Goal: Task Accomplishment & Management: Manage account settings

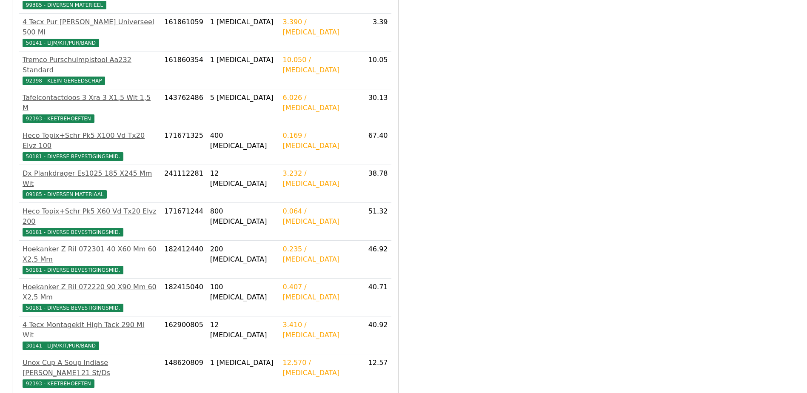
scroll to position [473, 0]
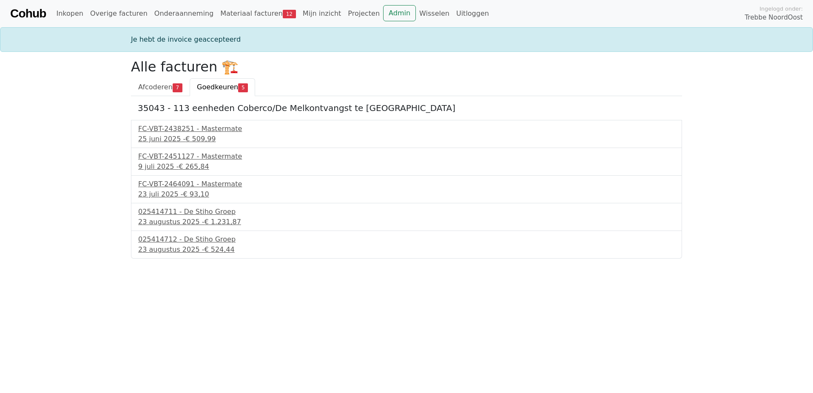
click at [214, 90] on span "Goedkeuren" at bounding box center [217, 87] width 41 height 8
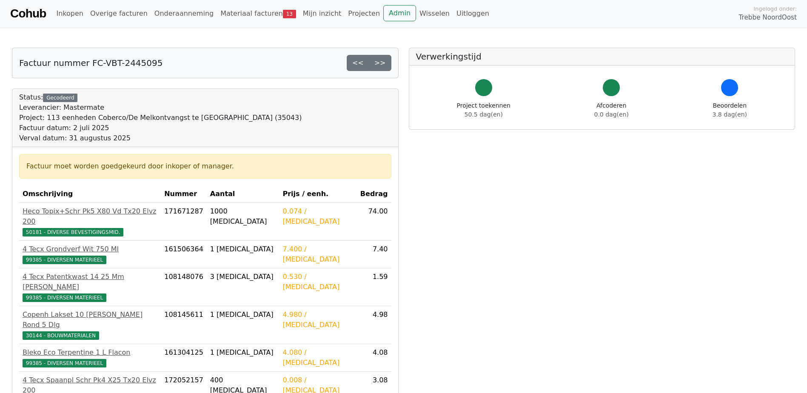
scroll to position [472, 0]
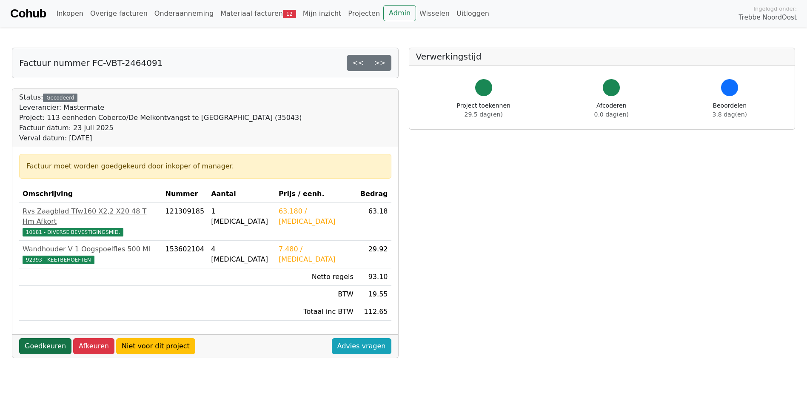
click at [53, 338] on link "Goedkeuren" at bounding box center [45, 346] width 52 height 16
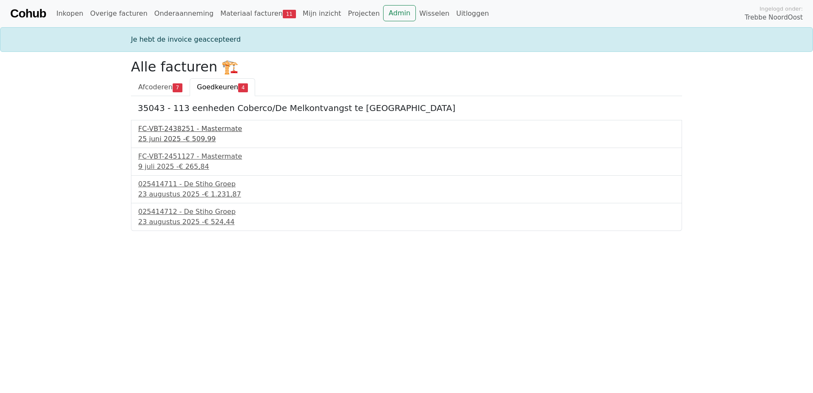
click at [180, 133] on div "FC-VBT-2438251 - Mastermate" at bounding box center [406, 129] width 537 height 10
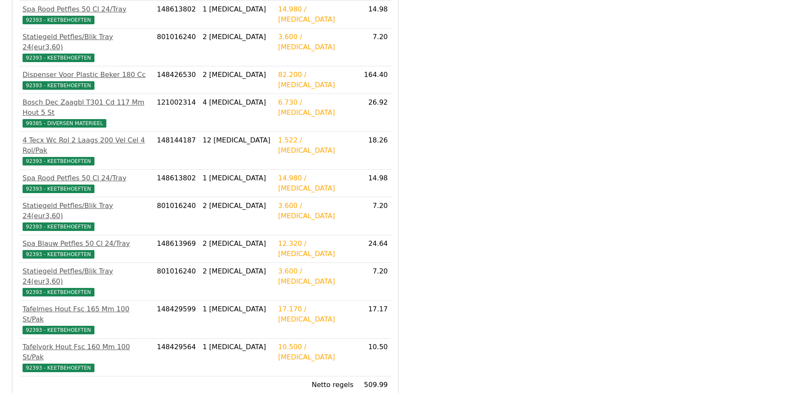
scroll to position [307, 0]
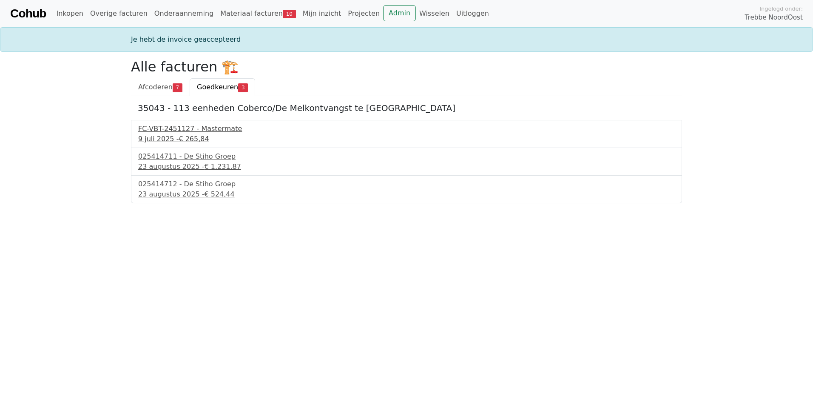
click at [182, 129] on div "FC-VBT-2451127 - Mastermate" at bounding box center [406, 129] width 537 height 10
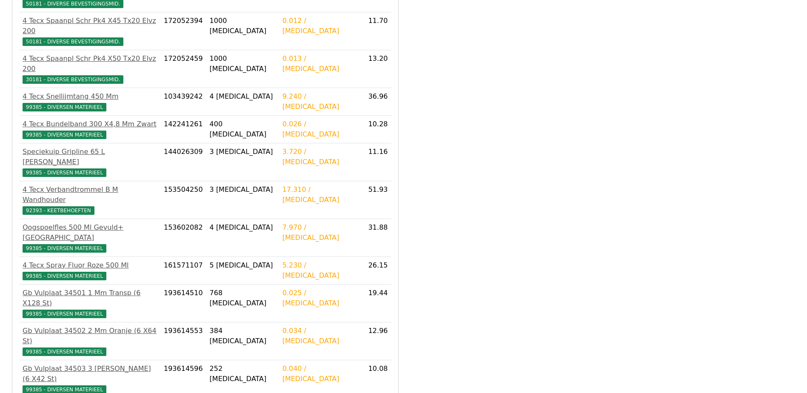
scroll to position [307, 0]
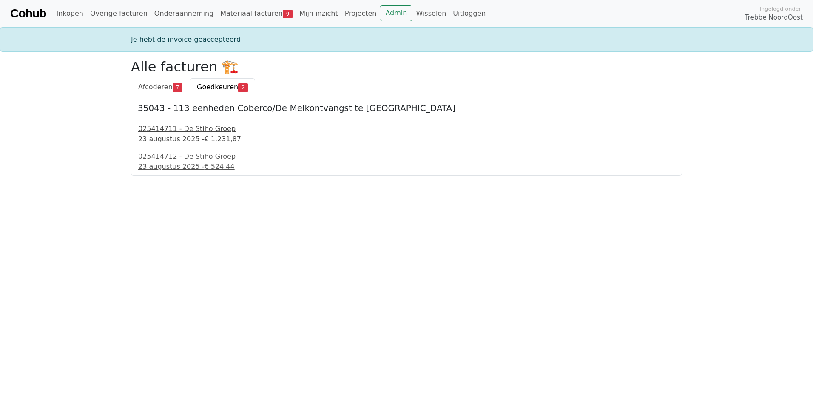
click at [177, 131] on div "025414711 - De Stiho Groep" at bounding box center [406, 129] width 537 height 10
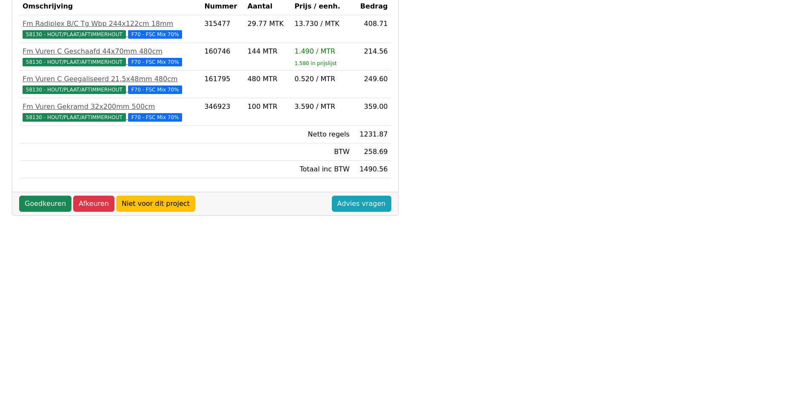
scroll to position [213, 0]
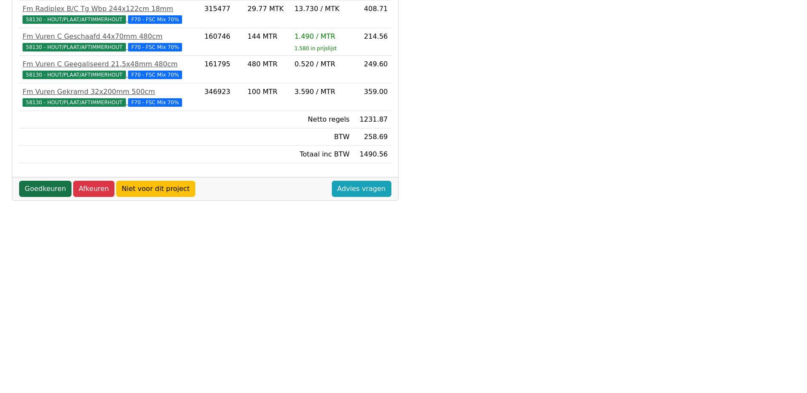
click at [54, 192] on link "Goedkeuren" at bounding box center [45, 189] width 52 height 16
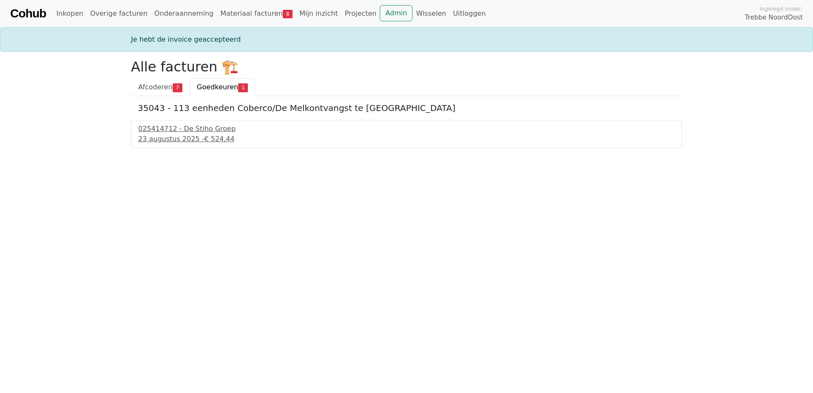
click at [204, 88] on span "Goedkeuren" at bounding box center [217, 87] width 41 height 8
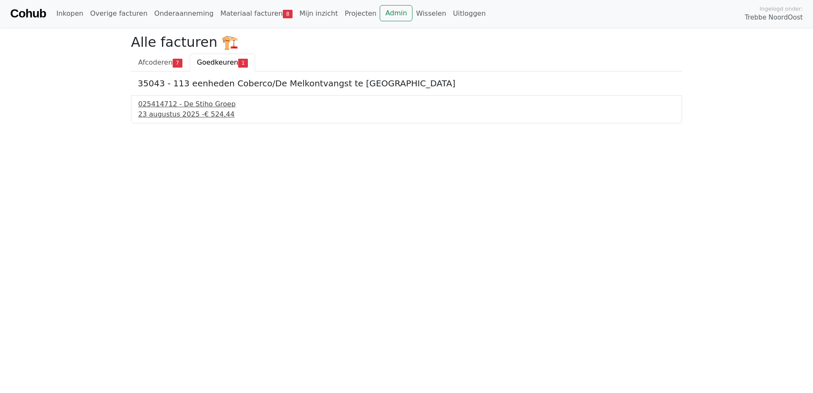
click at [163, 116] on div "23 augustus 2025 - € 524,44" at bounding box center [406, 114] width 537 height 10
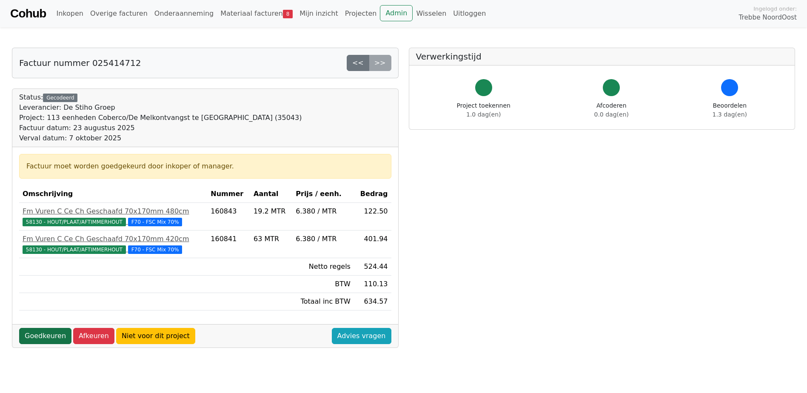
click at [54, 335] on link "Goedkeuren" at bounding box center [45, 336] width 52 height 16
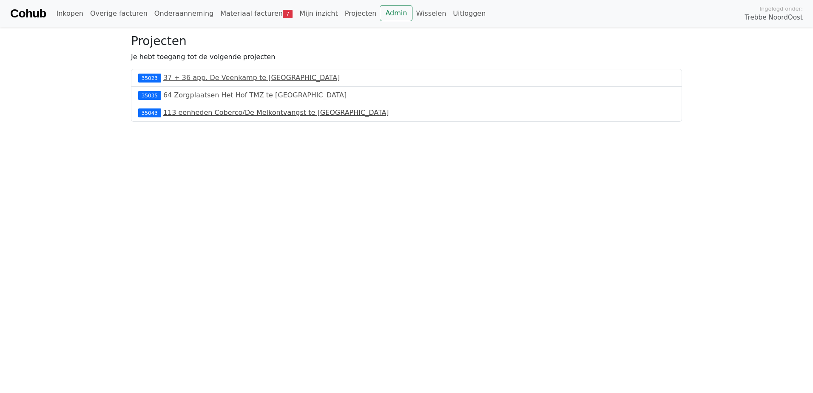
click at [205, 112] on link "113 eenheden Coberco/De Melkontvangst te [GEOGRAPHIC_DATA]" at bounding box center [276, 112] width 226 height 8
